Goal: Find specific page/section: Find specific page/section

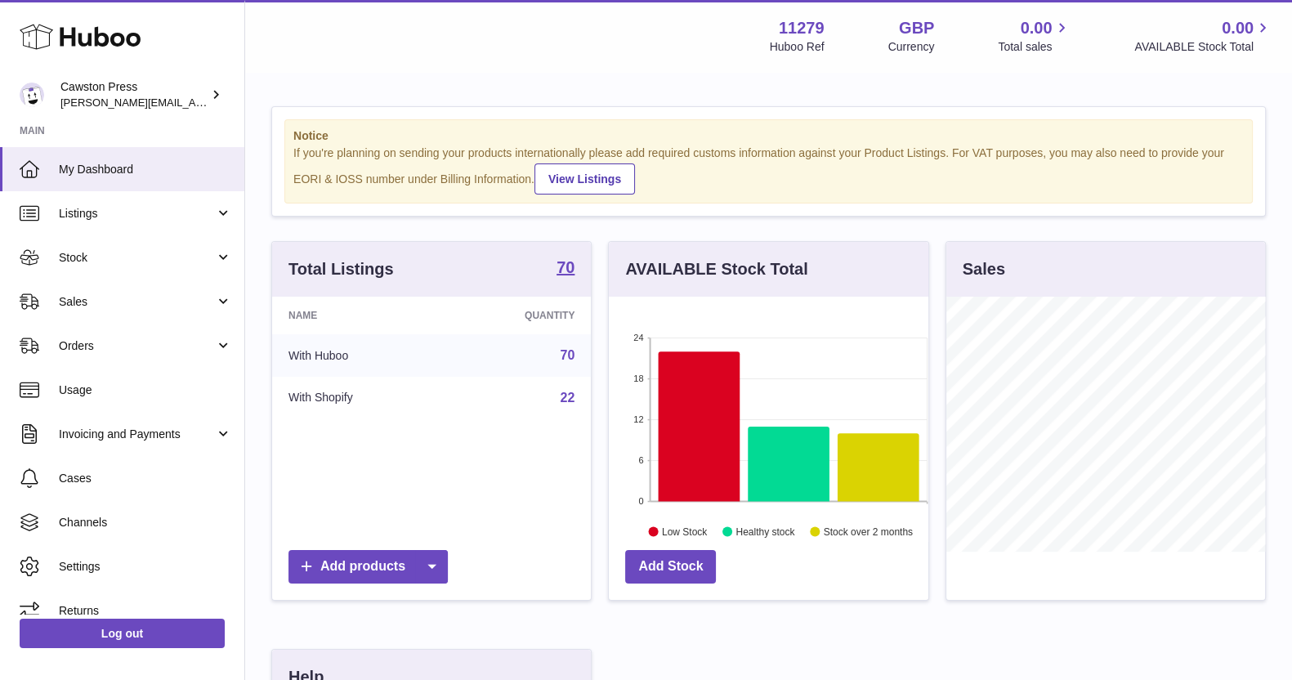
scroll to position [255, 318]
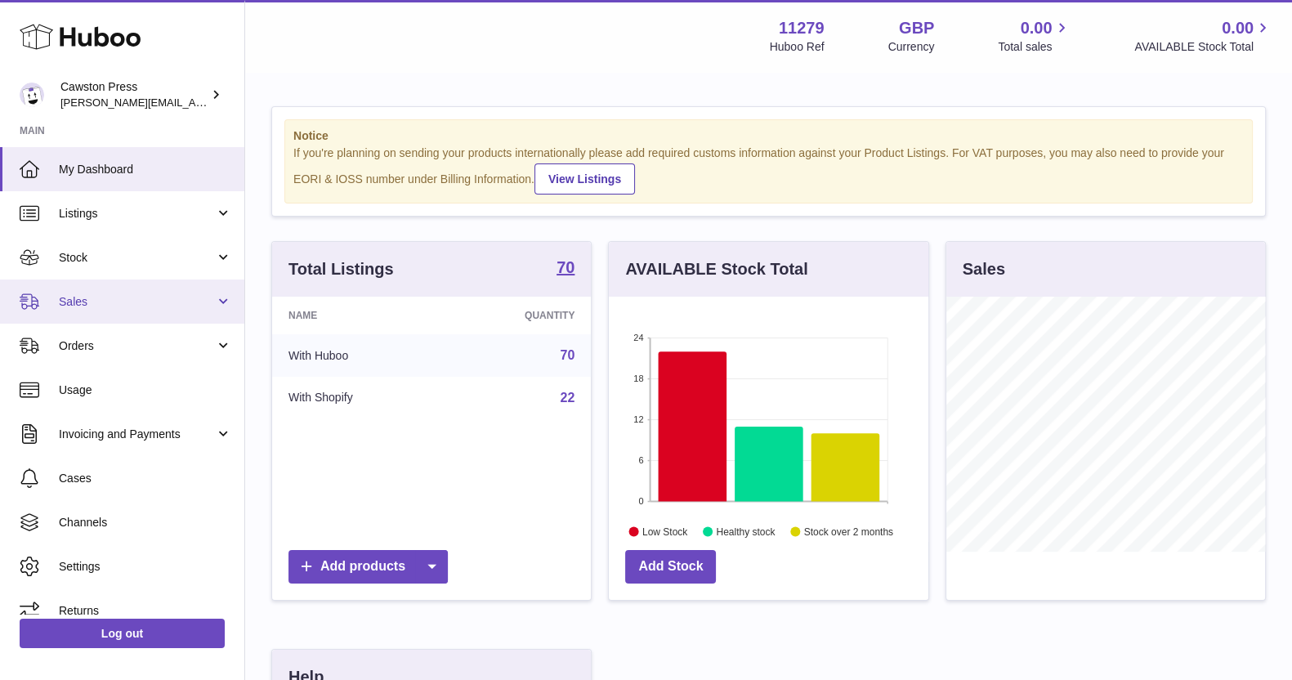
click at [94, 296] on span "Sales" at bounding box center [137, 302] width 156 height 16
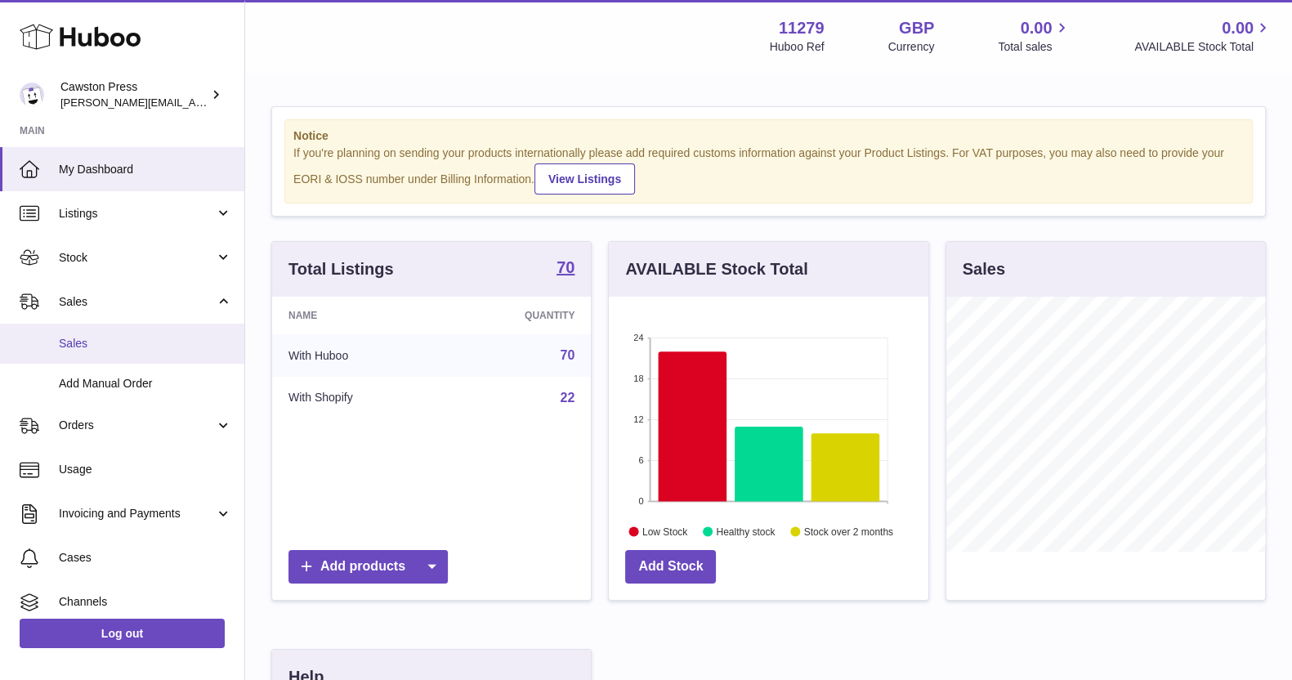
click at [114, 336] on span "Sales" at bounding box center [145, 344] width 173 height 16
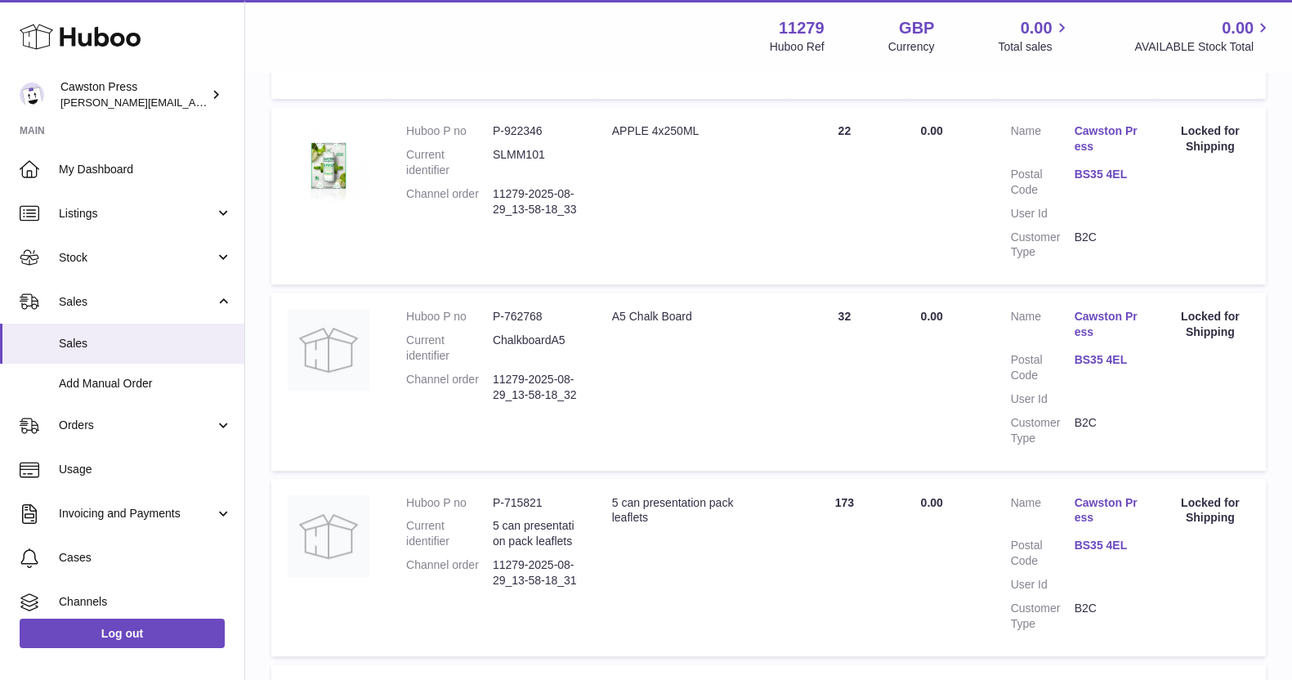
scroll to position [1770, 0]
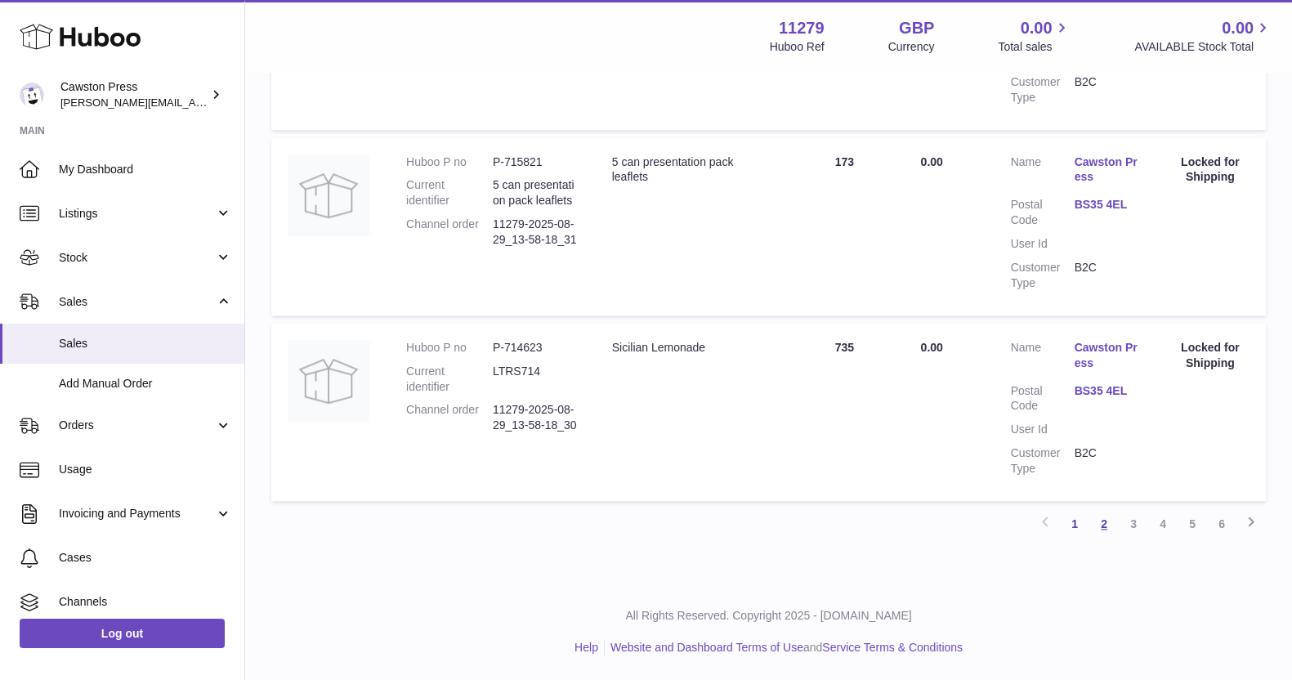
click at [1099, 523] on link "2" at bounding box center [1103, 523] width 29 height 29
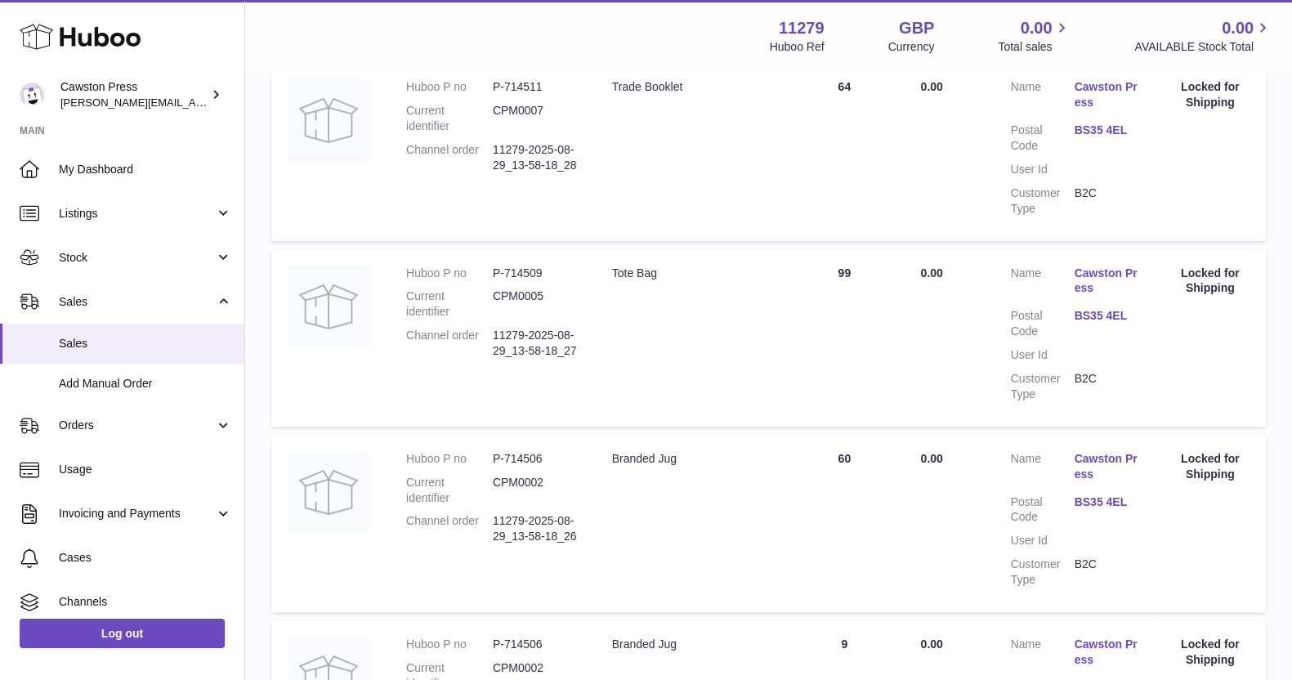
scroll to position [74, 0]
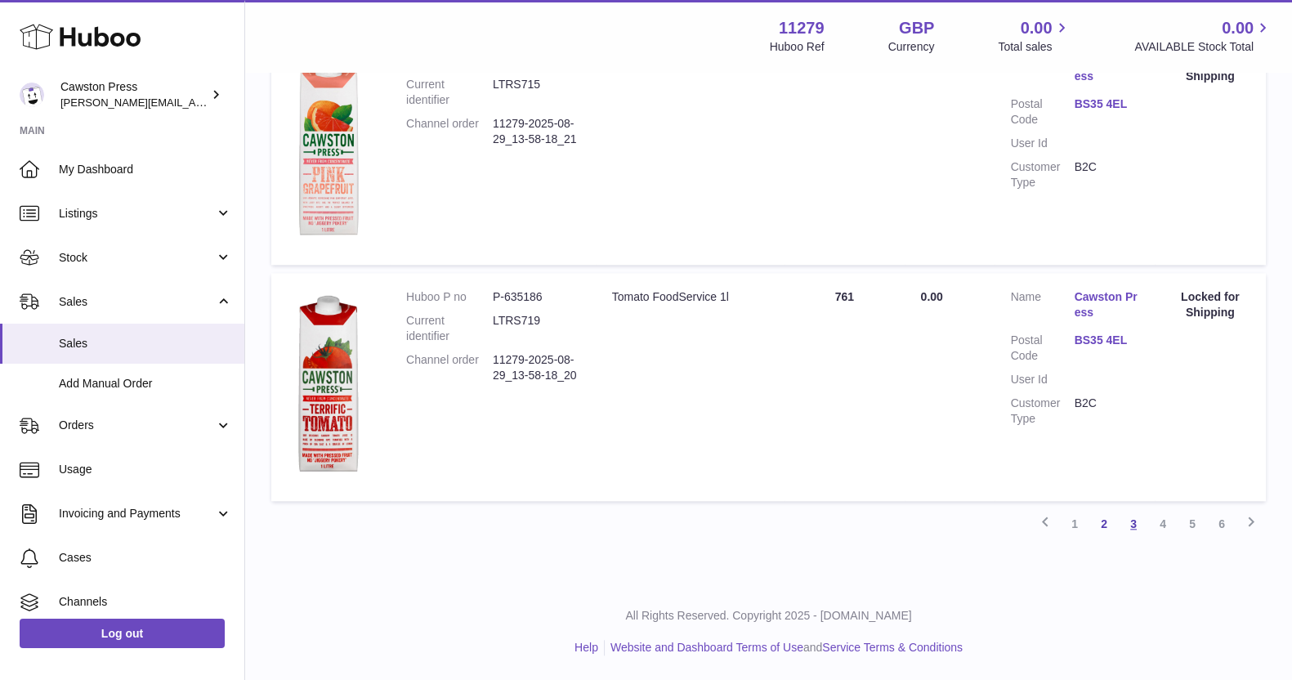
click at [1133, 525] on link "3" at bounding box center [1133, 523] width 29 height 29
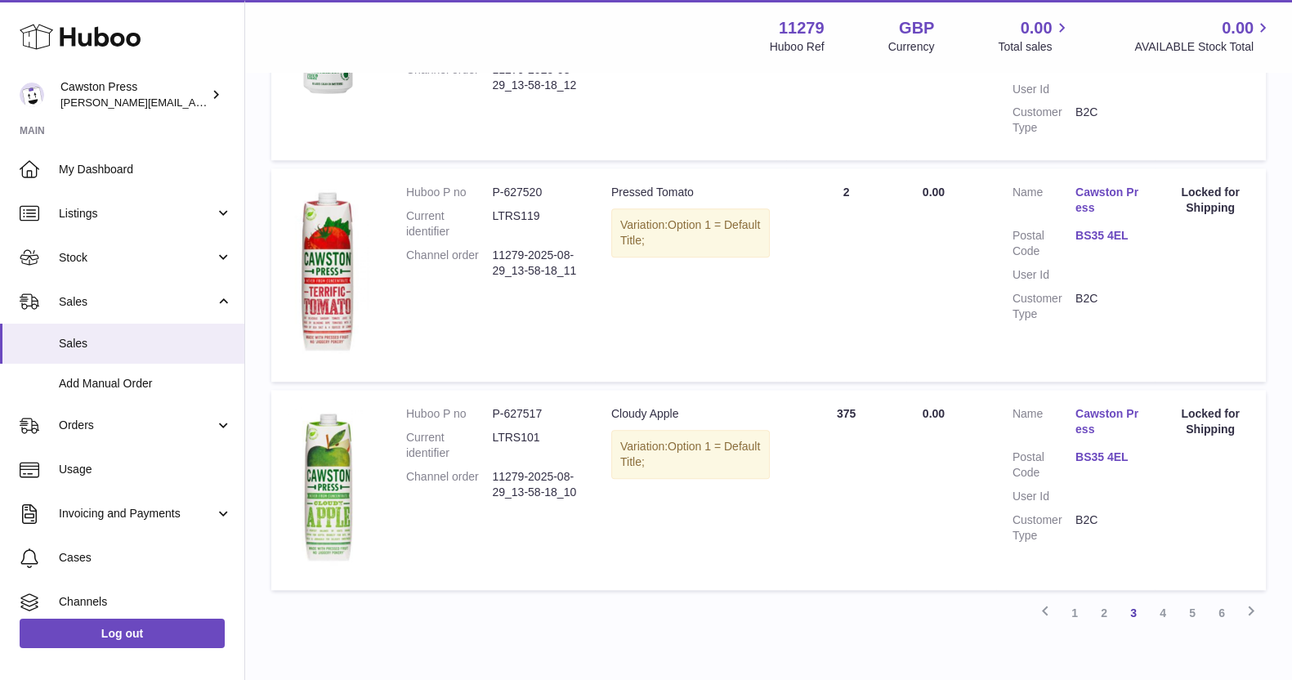
scroll to position [1994, 0]
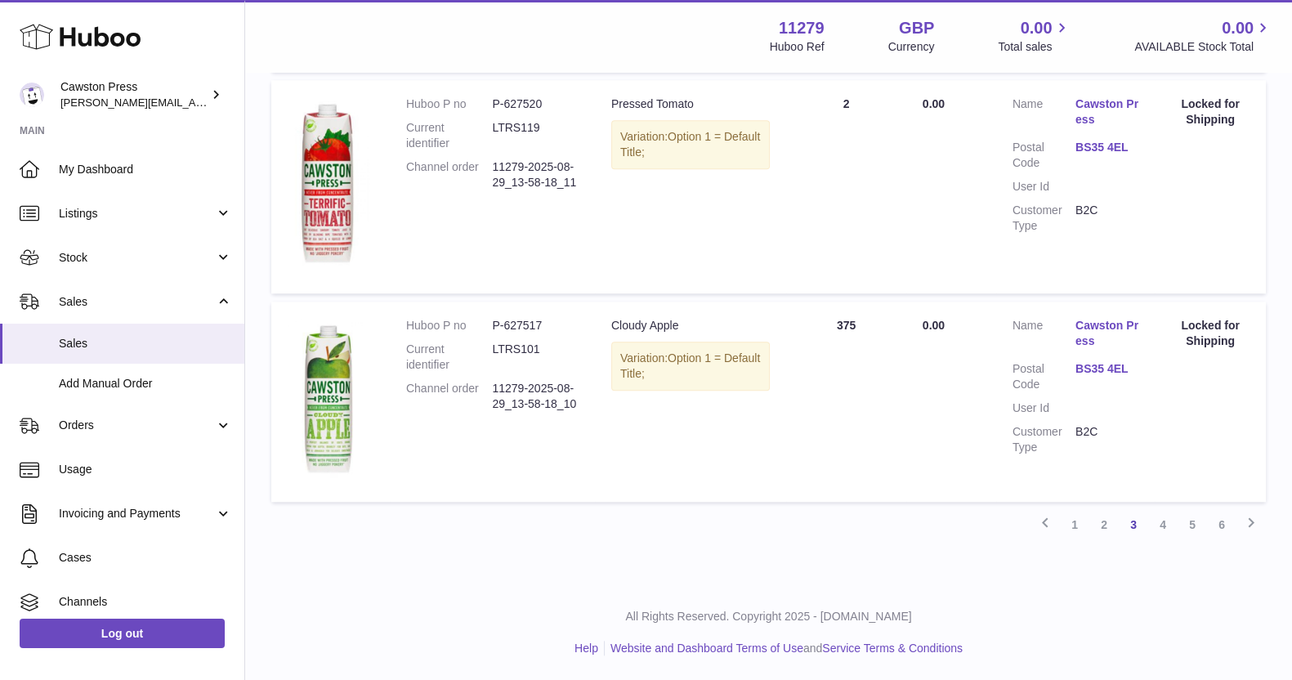
click at [1164, 525] on link "4" at bounding box center [1162, 524] width 29 height 29
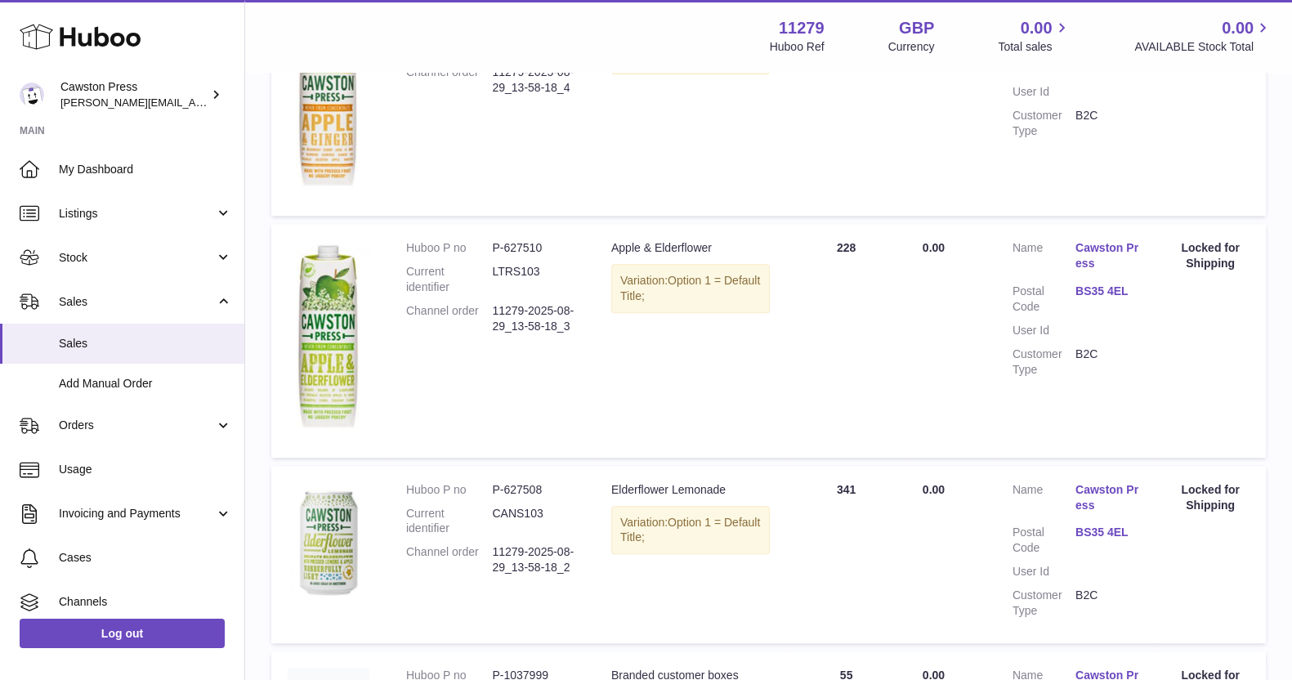
scroll to position [1972, 0]
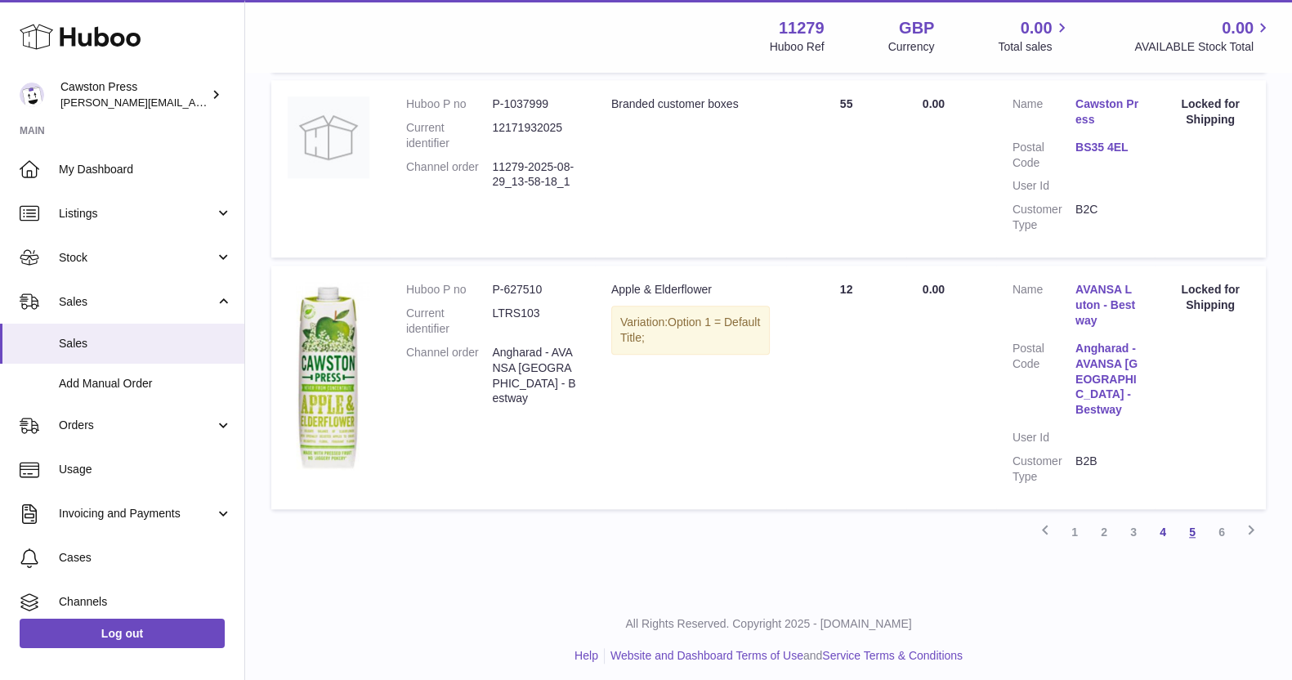
click at [1196, 531] on link "5" at bounding box center [1192, 531] width 29 height 29
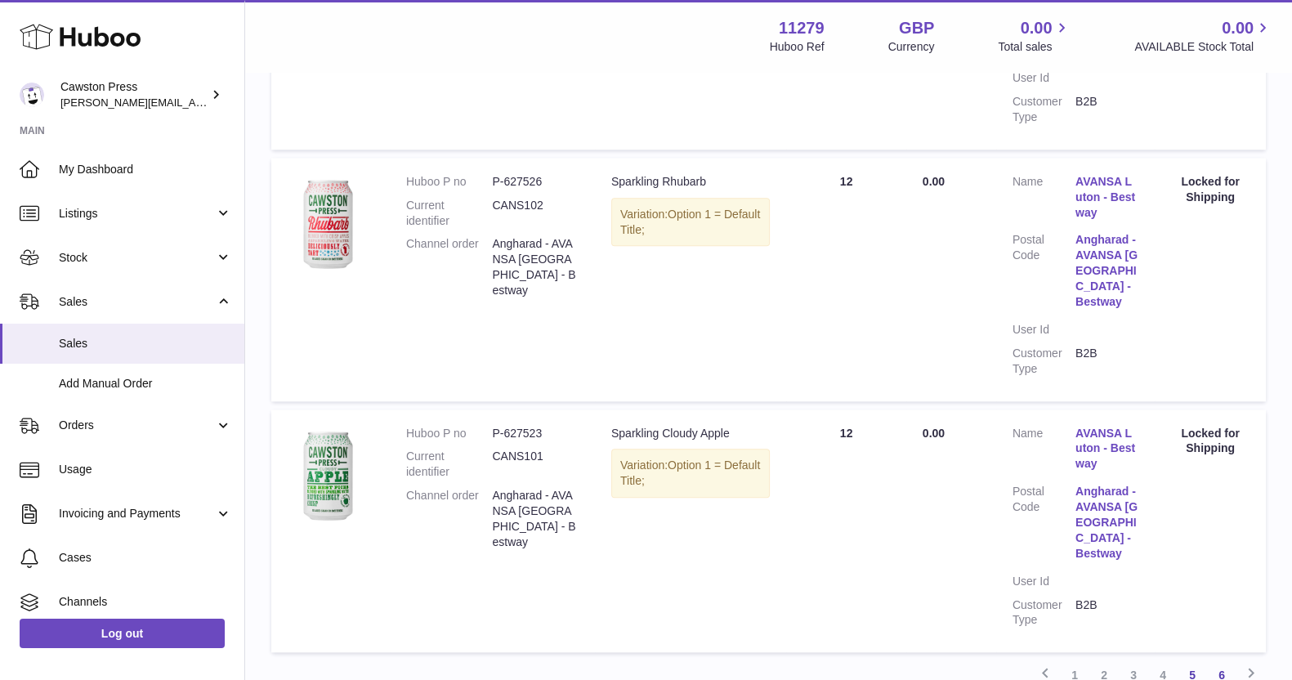
click at [1225, 660] on link "6" at bounding box center [1221, 674] width 29 height 29
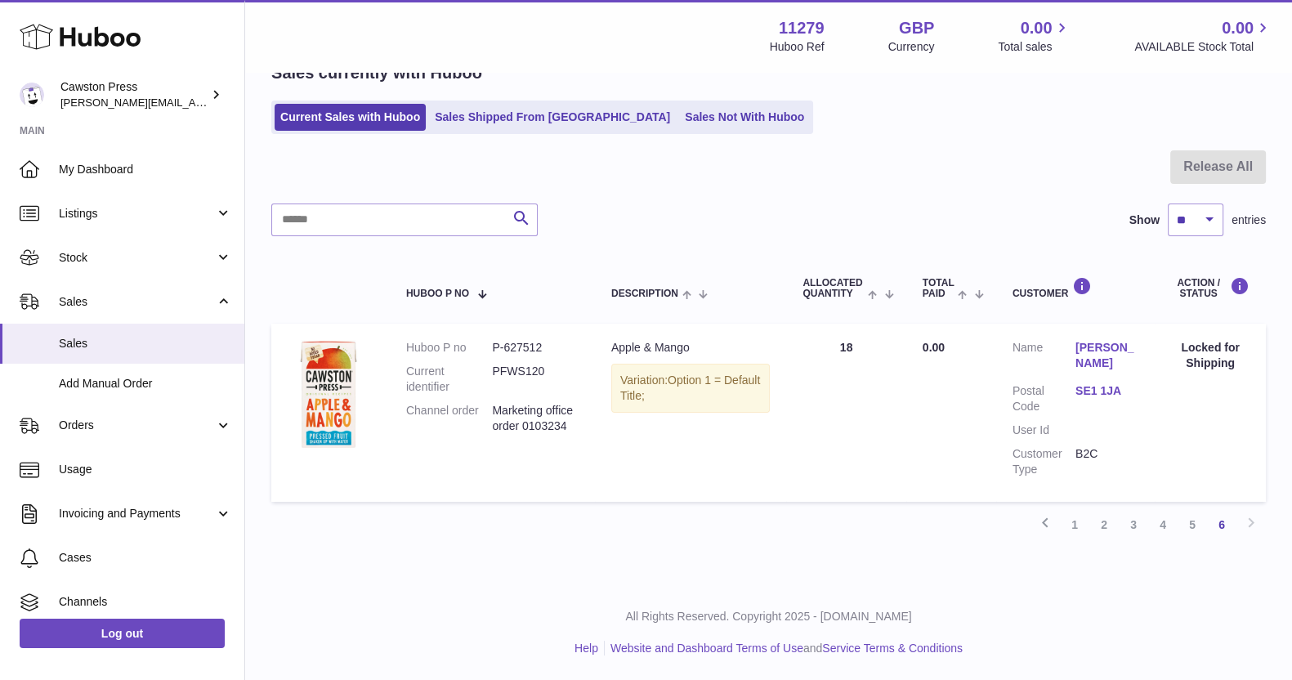
scroll to position [74, 0]
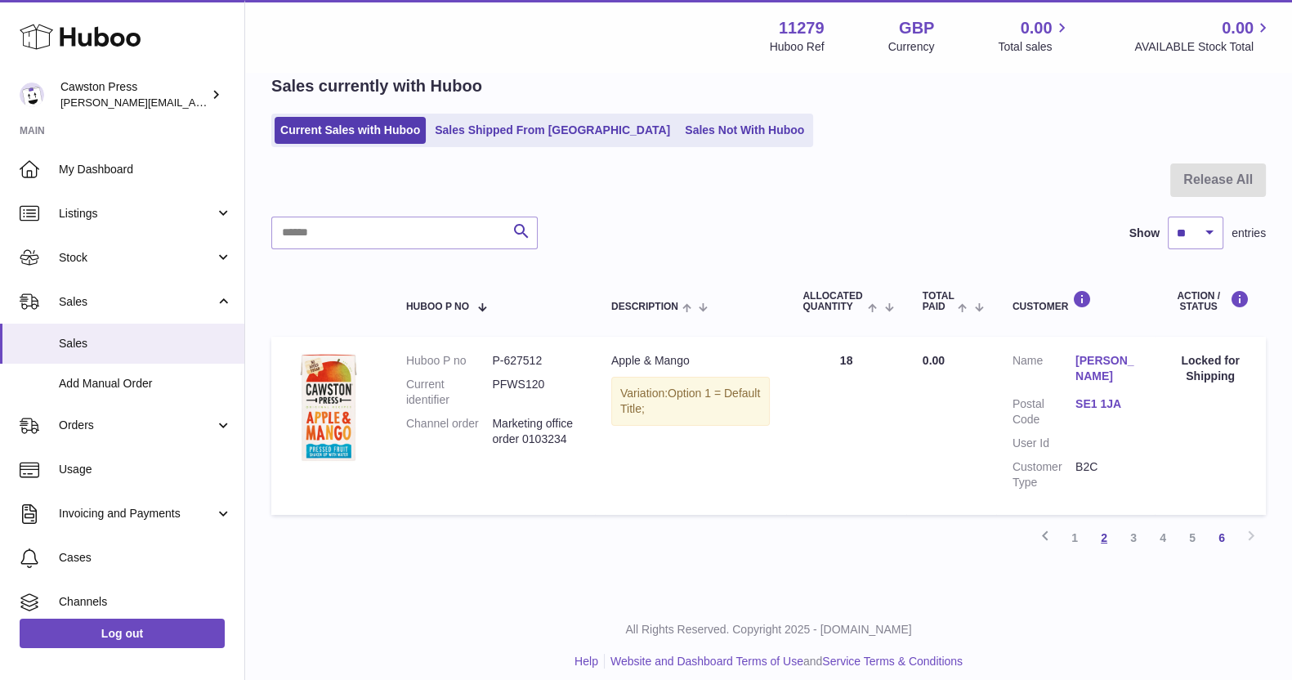
click at [1102, 542] on link "2" at bounding box center [1103, 537] width 29 height 29
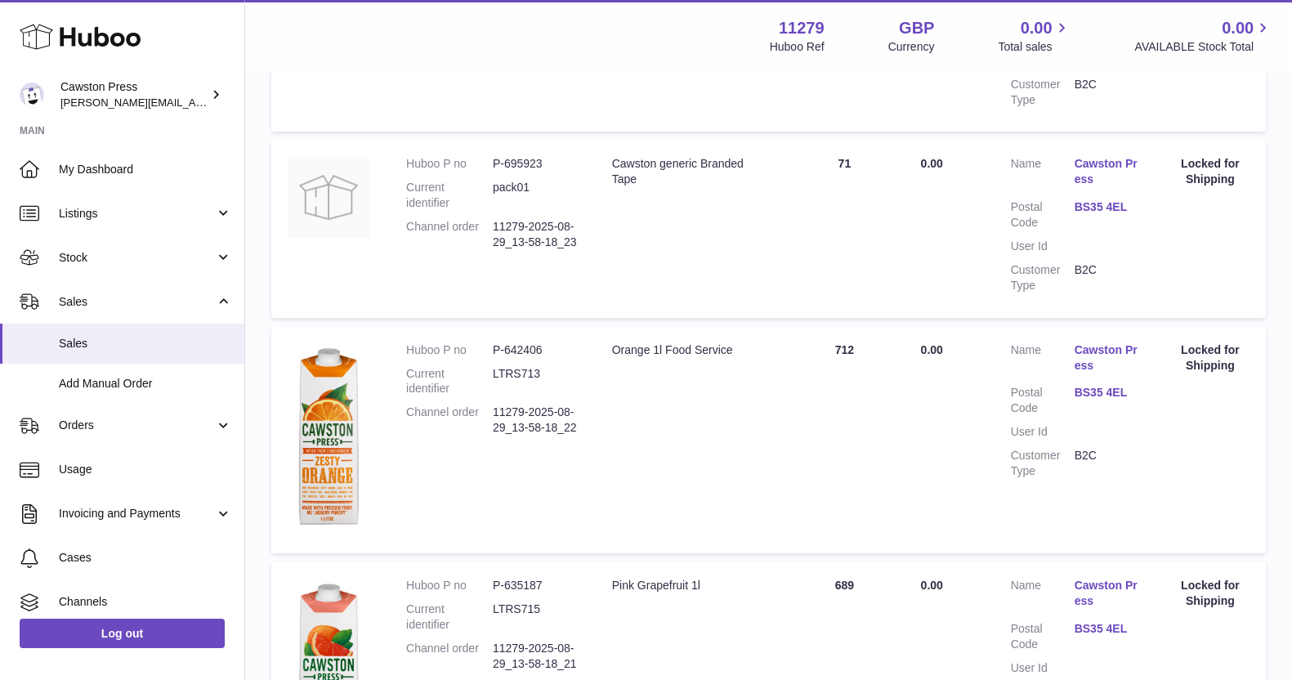
scroll to position [1922, 0]
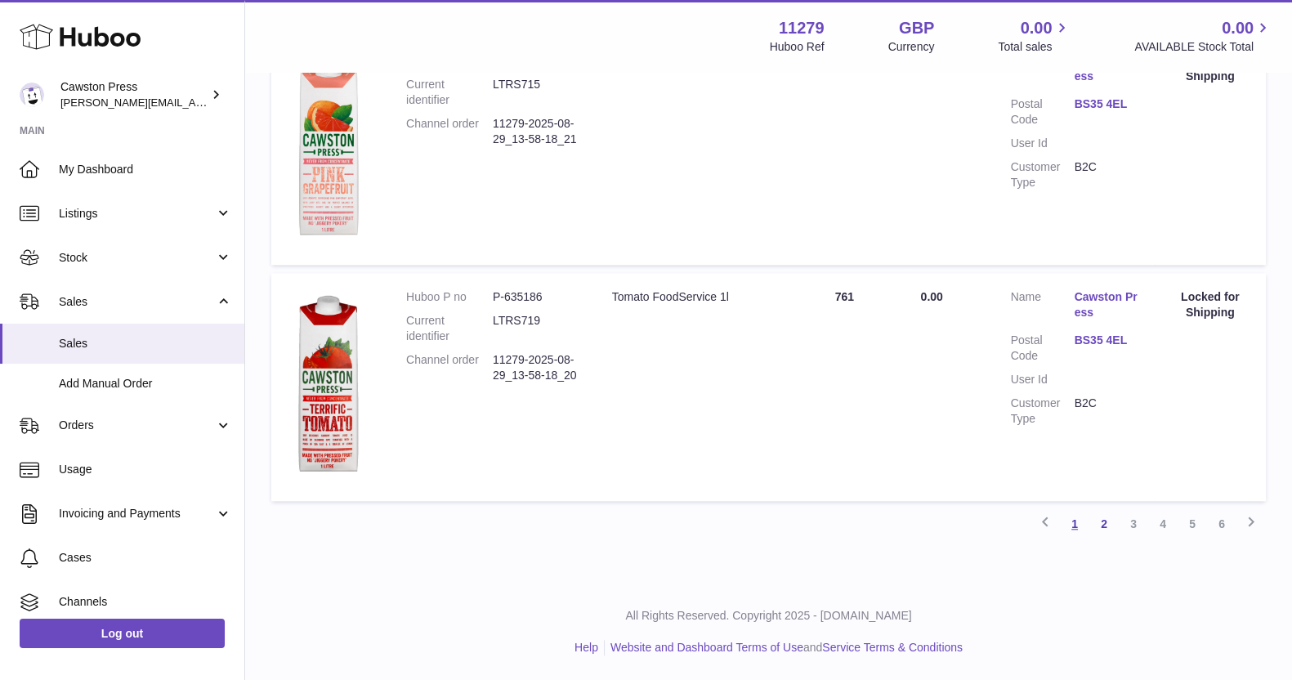
click at [1073, 528] on link "1" at bounding box center [1074, 523] width 29 height 29
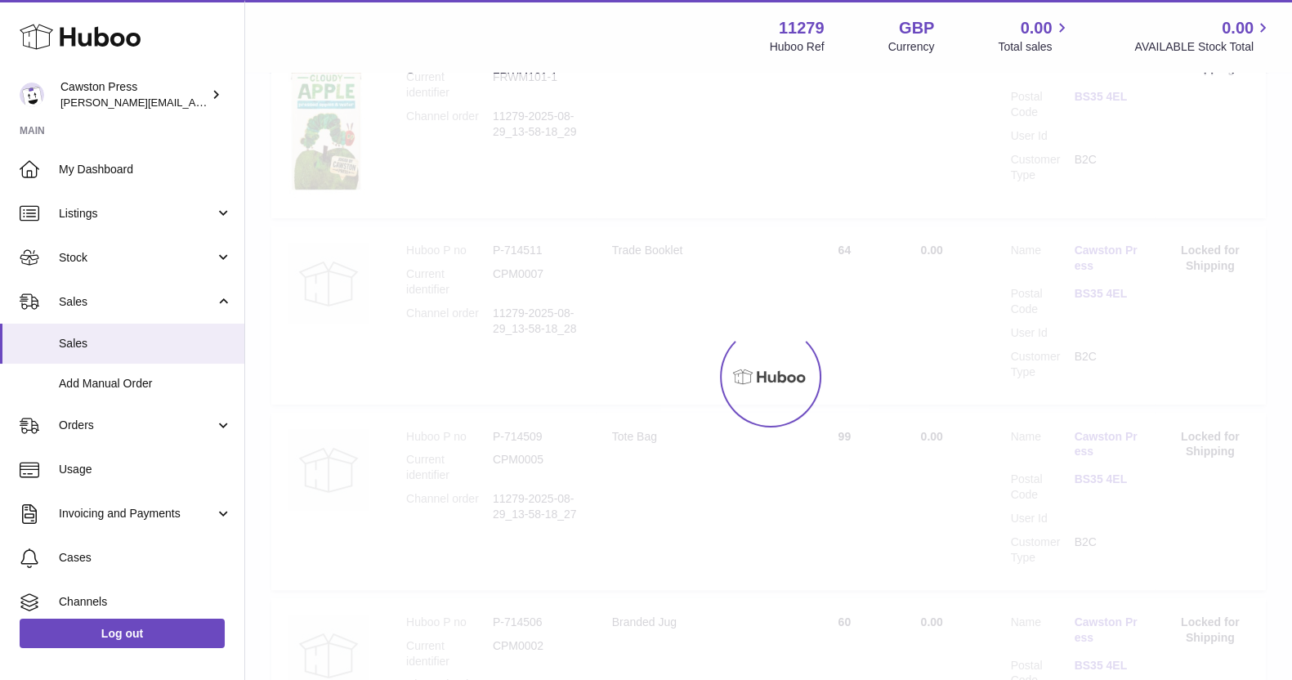
scroll to position [74, 0]
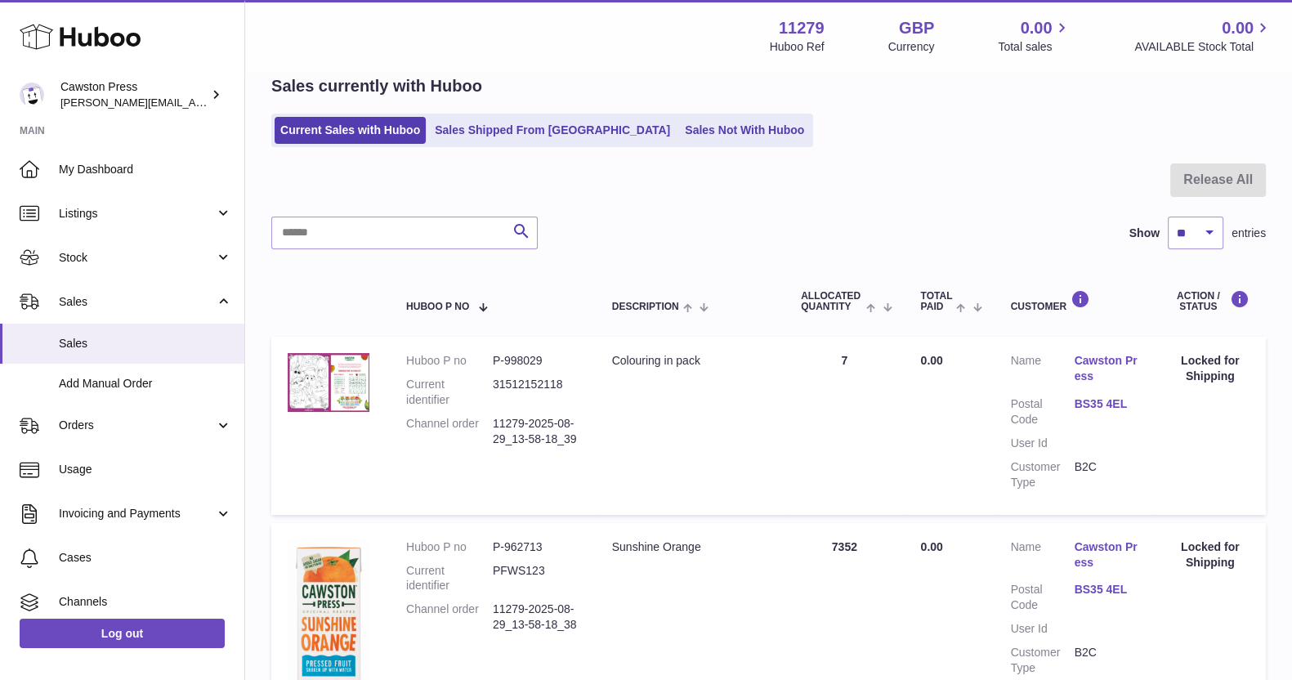
click at [1096, 369] on link "Cawston Press" at bounding box center [1107, 368] width 64 height 31
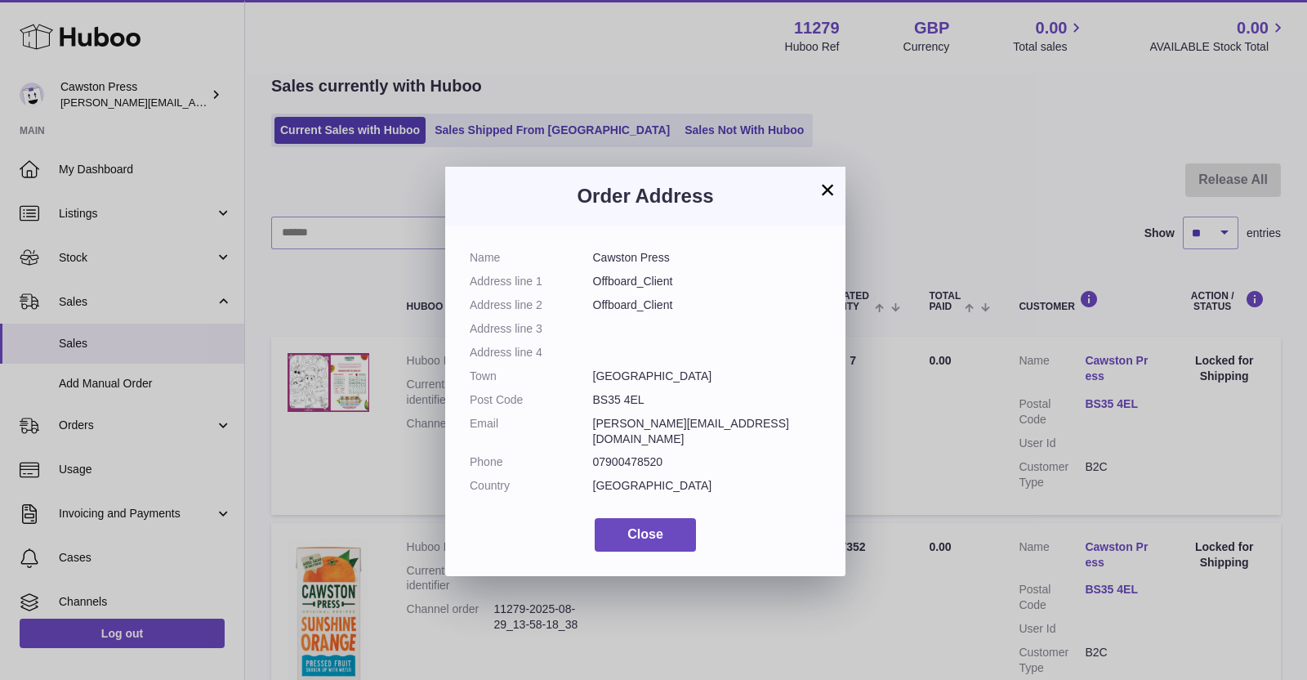
click at [820, 186] on button "×" at bounding box center [828, 190] width 20 height 20
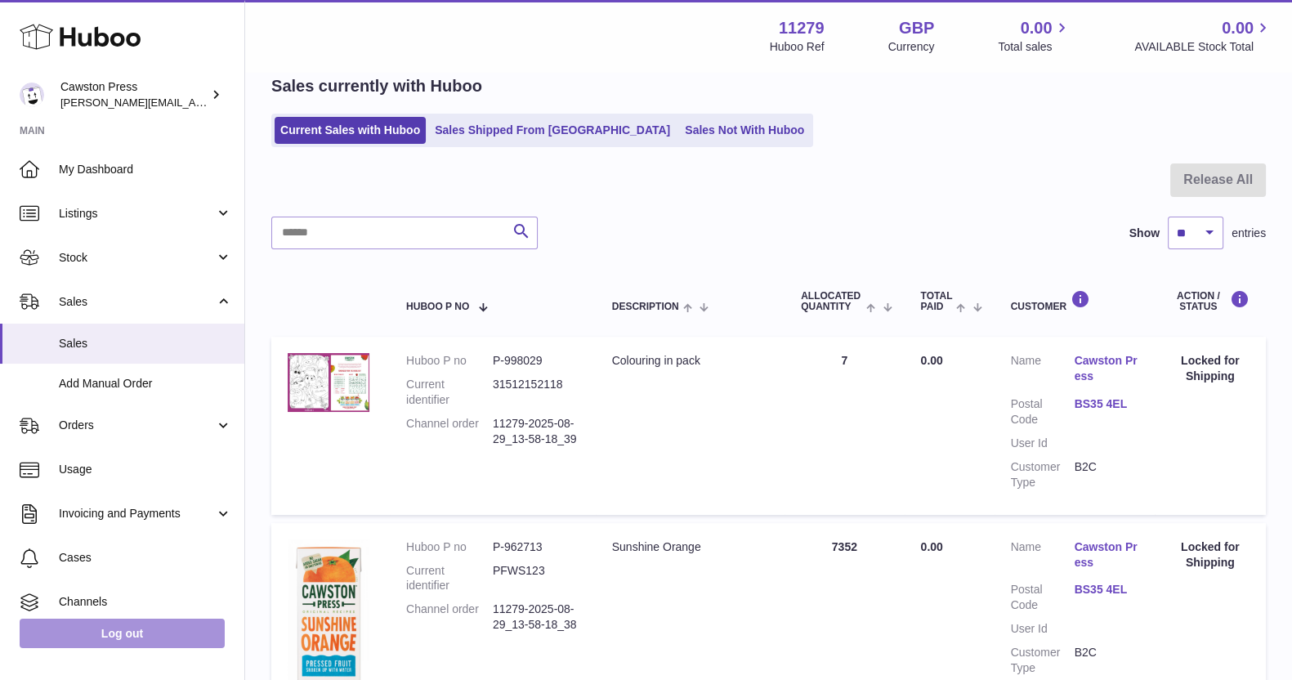
click at [131, 631] on link "Log out" at bounding box center [122, 633] width 205 height 29
